Goal: Check status: Check status

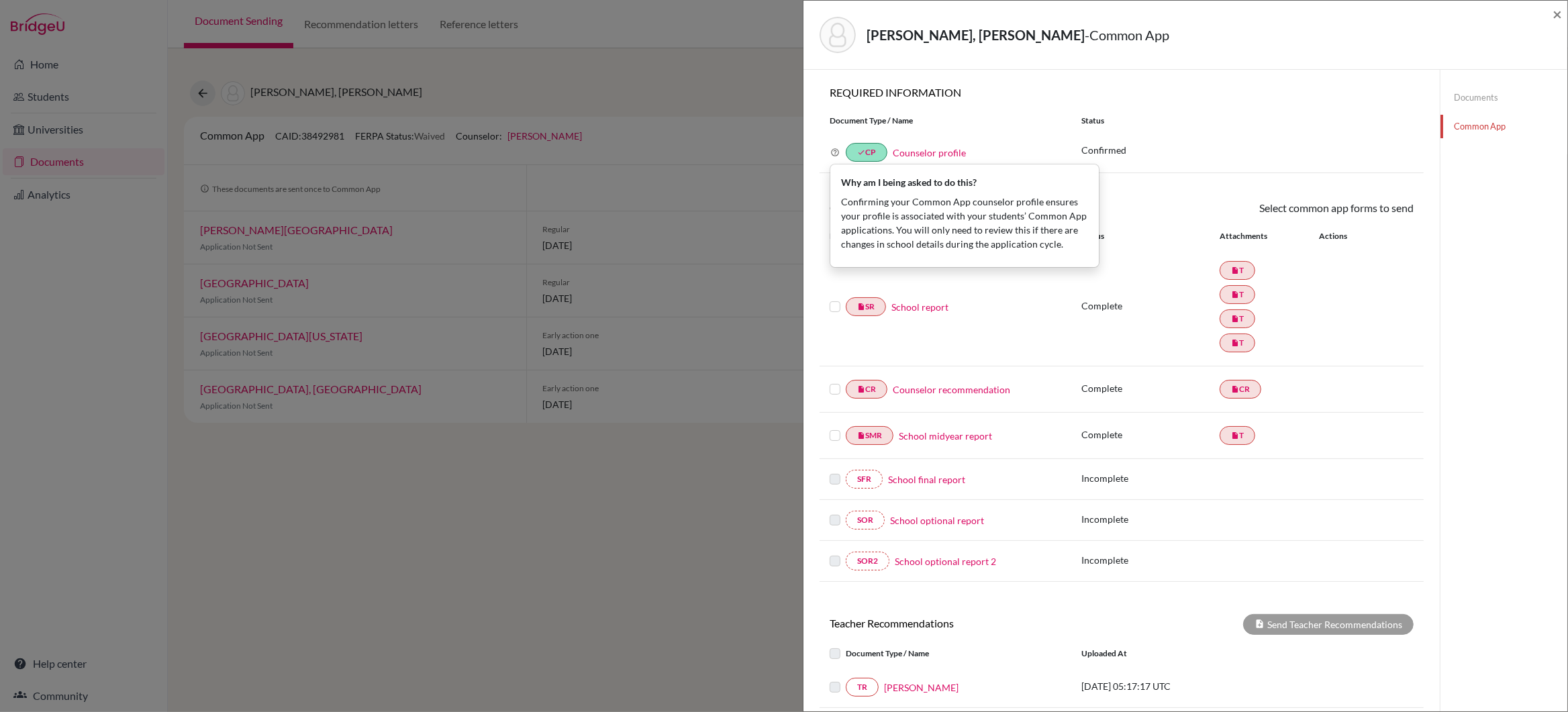
click at [1325, 121] on div "Status" at bounding box center [1247, 120] width 352 height 12
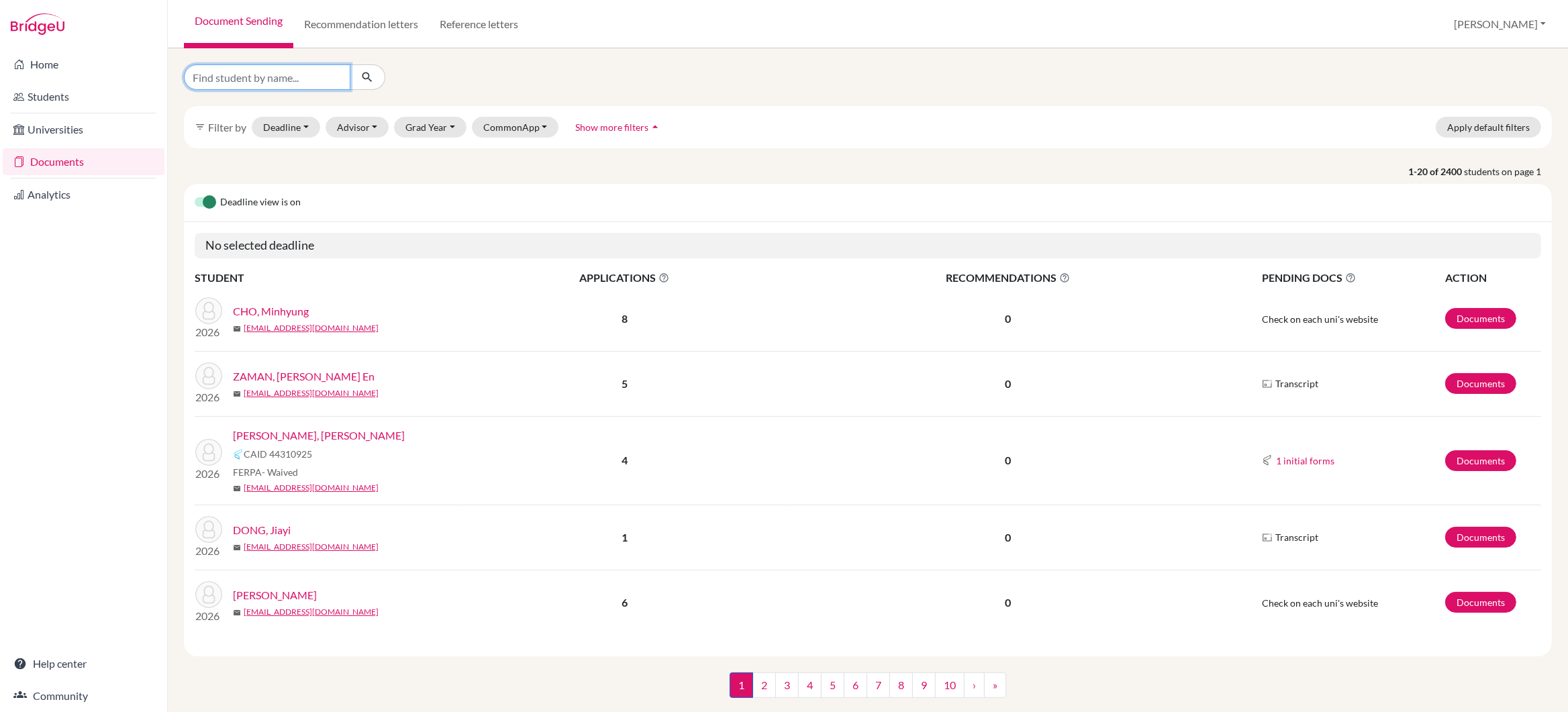
click at [231, 80] on input "Find student by name..." at bounding box center [267, 77] width 166 height 26
type input "bao"
click at [365, 74] on icon "submit" at bounding box center [367, 77] width 13 height 13
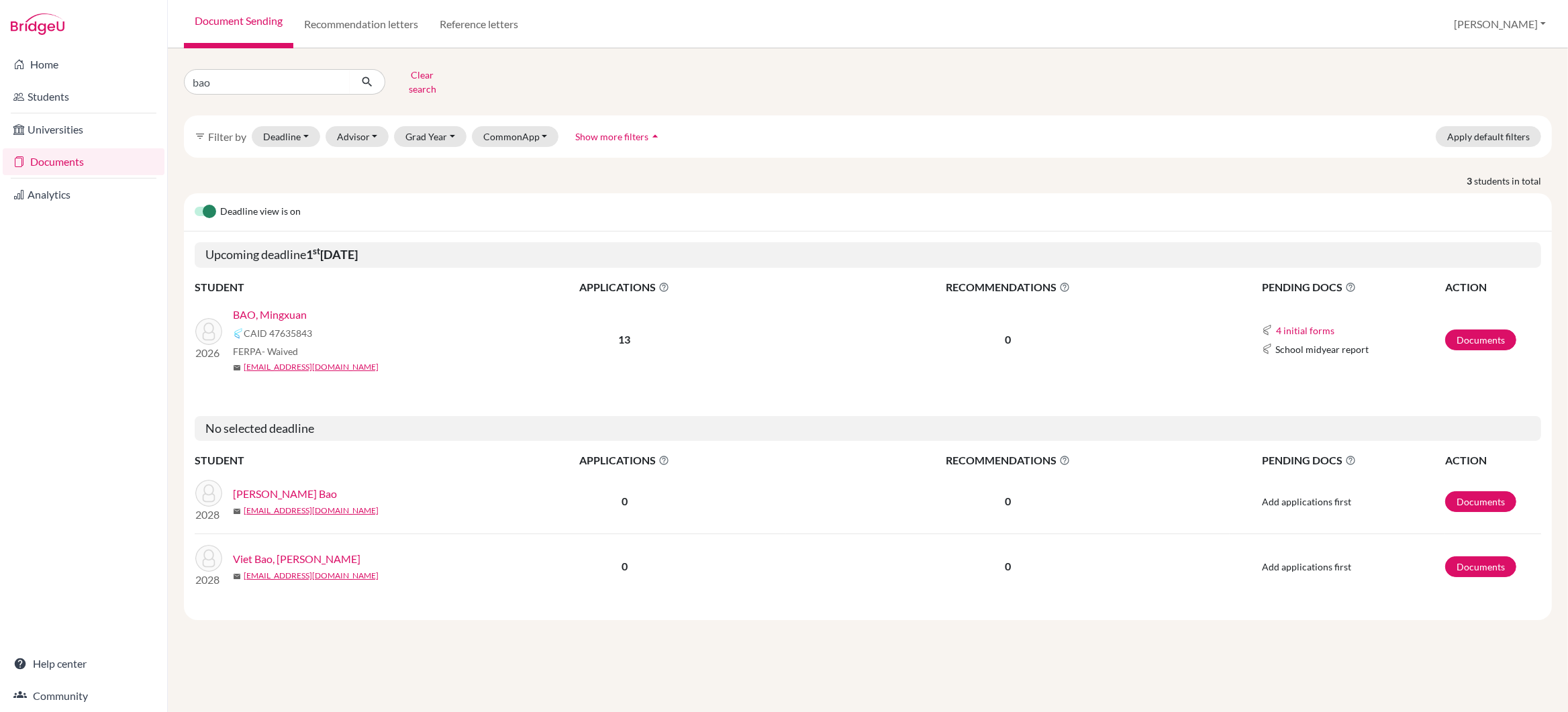
click at [268, 307] on link "BAO, Mingxuan" at bounding box center [270, 314] width 74 height 16
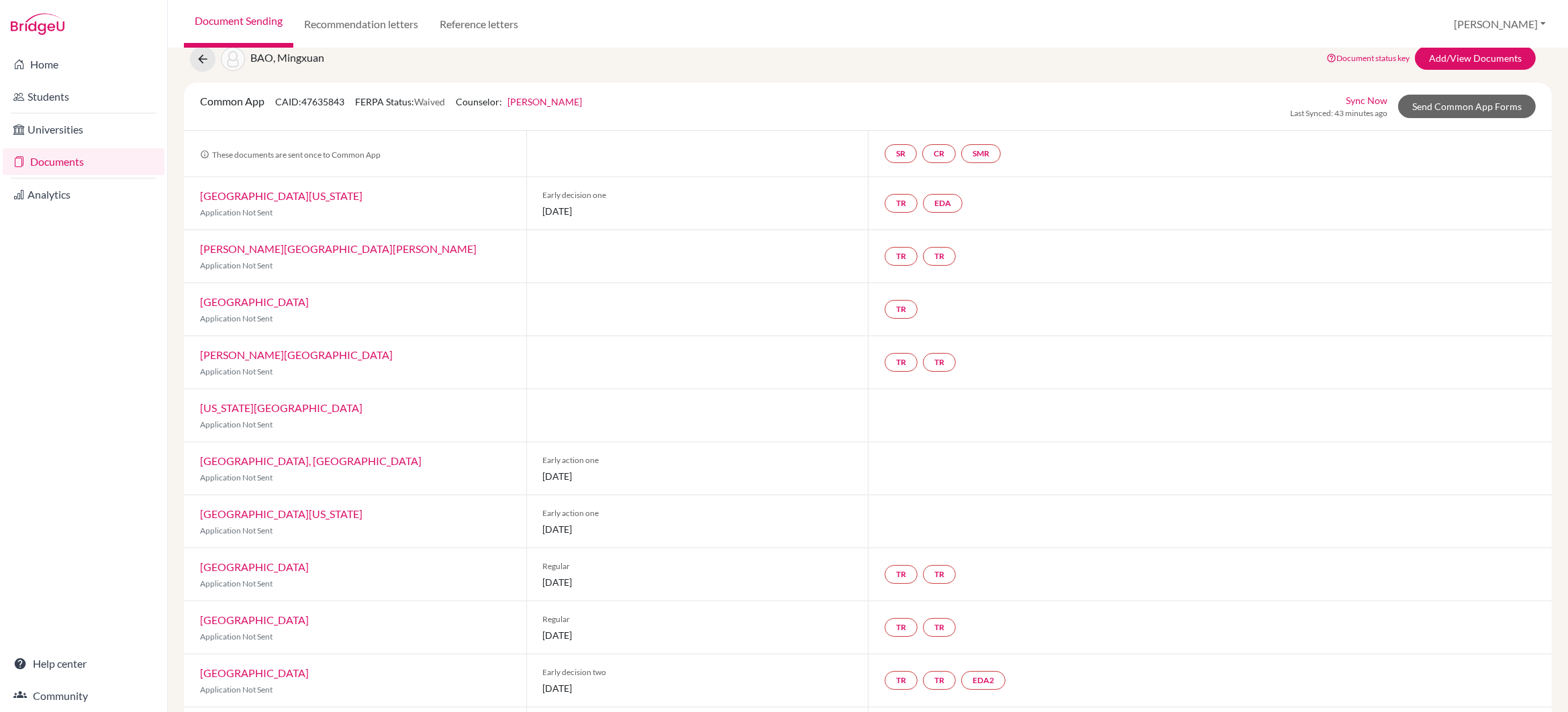
scroll to position [52, 0]
click at [943, 146] on link "CR" at bounding box center [939, 150] width 34 height 19
click at [653, 285] on div at bounding box center [697, 306] width 342 height 52
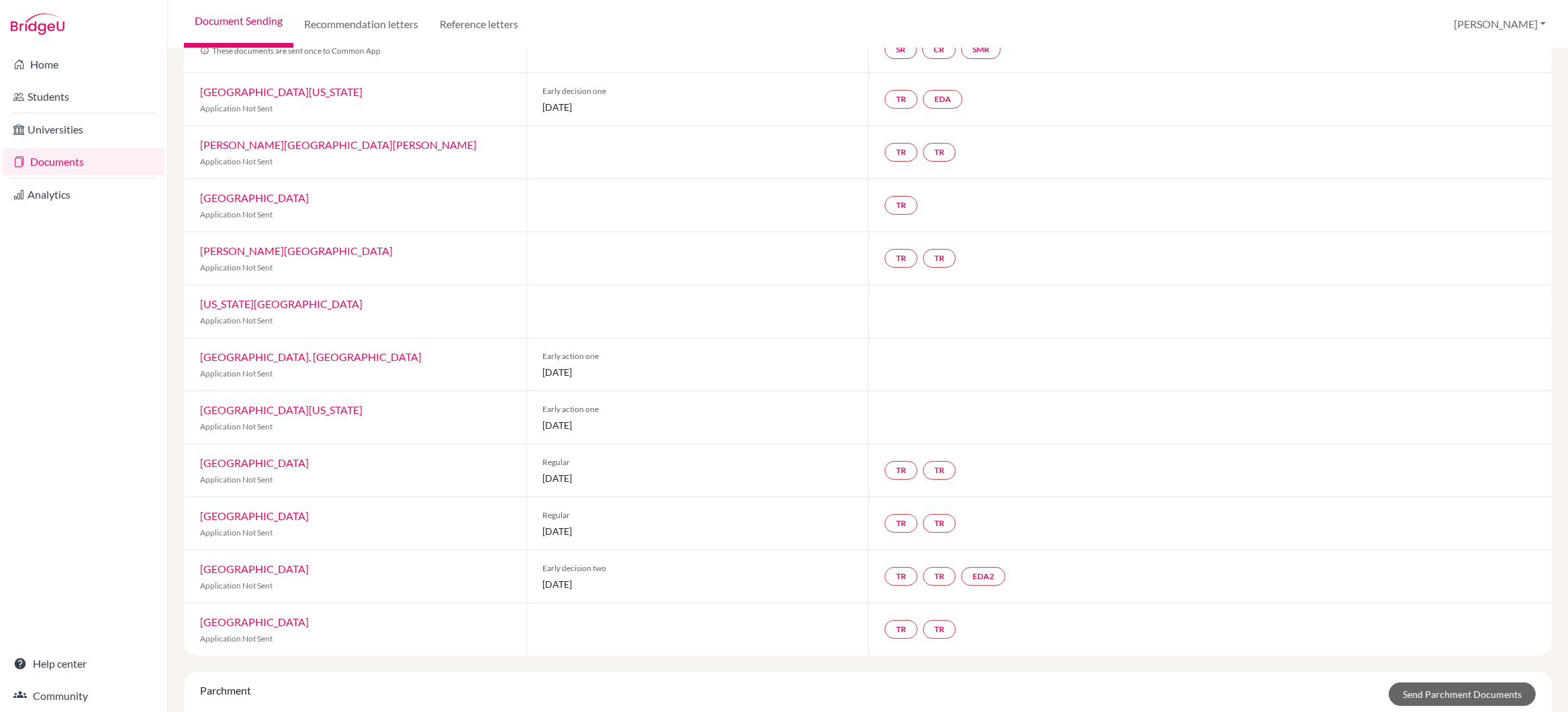
scroll to position [0, 0]
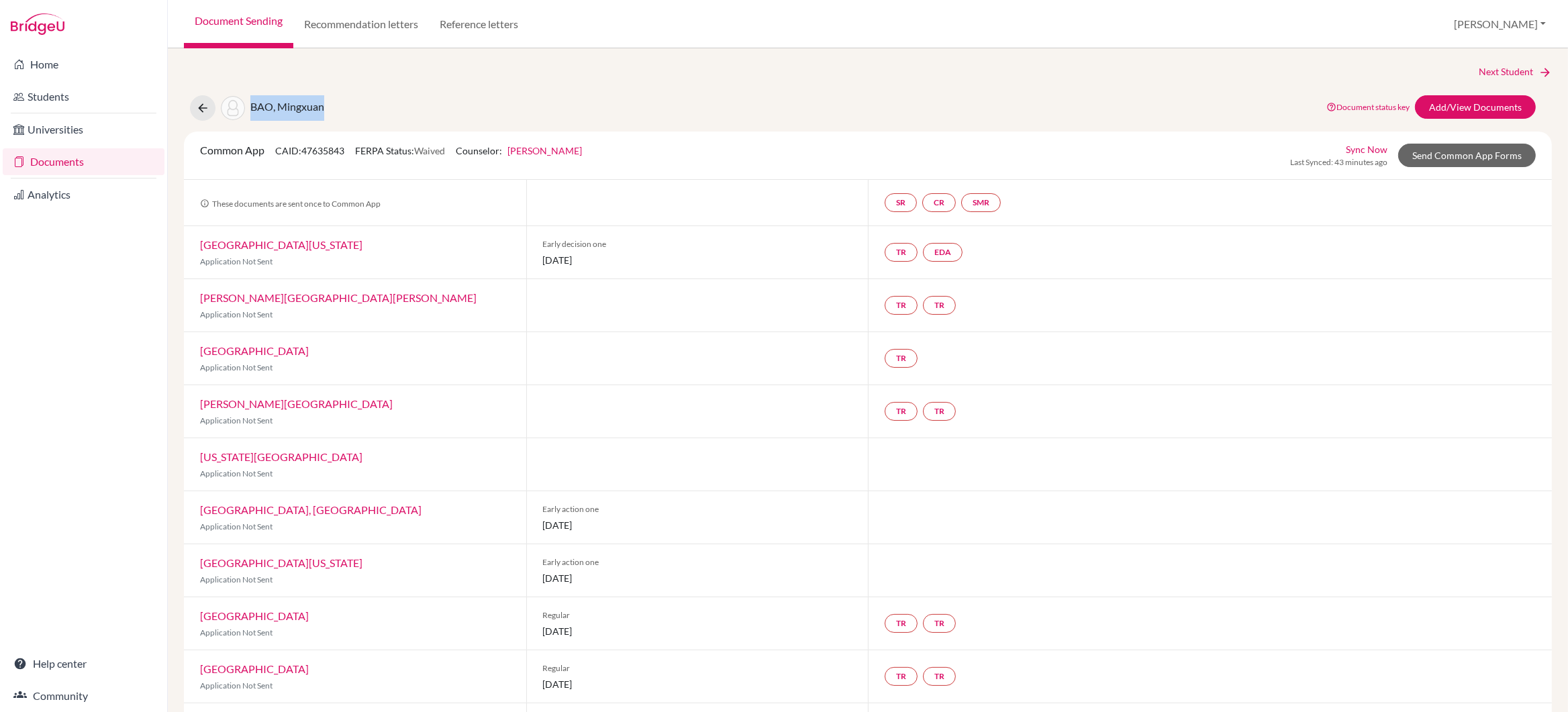
drag, startPoint x: 329, startPoint y: 112, endPoint x: 248, endPoint y: 108, distance: 81.1
click at [248, 108] on div "BAO, Mingxuan Document status key TR Requirement. Document not uploaded yet. TR…" at bounding box center [868, 108] width 1388 height 26
copy span "BAO, Mingxuan"
